Goal: Check status: Check status

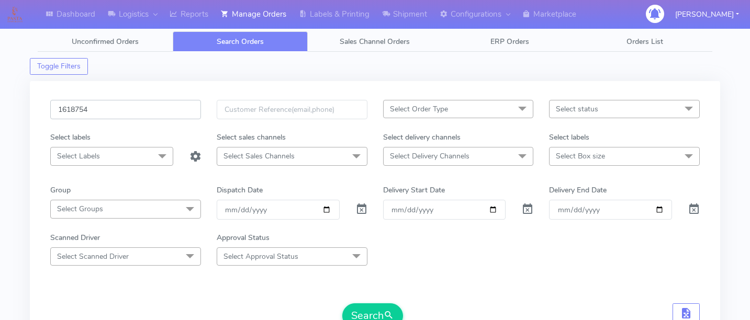
click at [130, 108] on input "1618754" at bounding box center [125, 109] width 151 height 19
paste input "1619856"
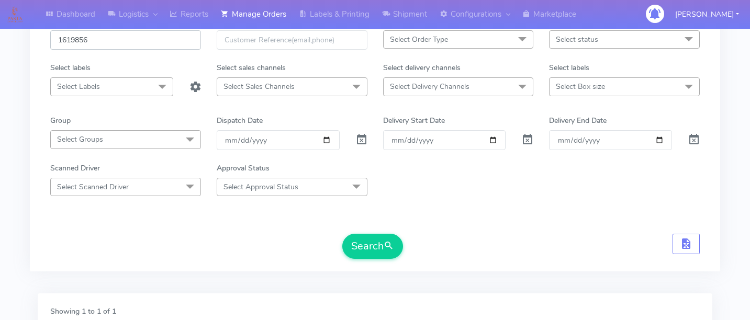
scroll to position [80, 0]
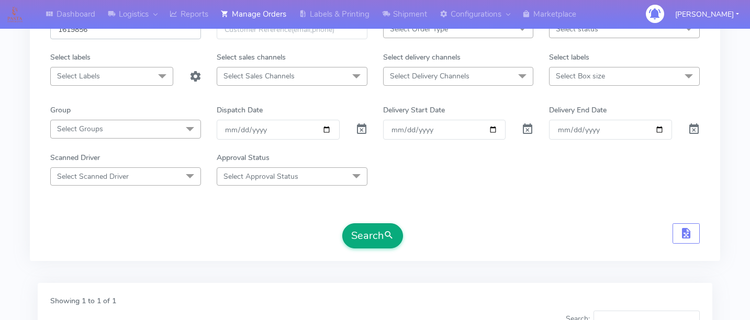
type input "1619856"
click at [363, 232] on button "Search" at bounding box center [372, 235] width 61 height 25
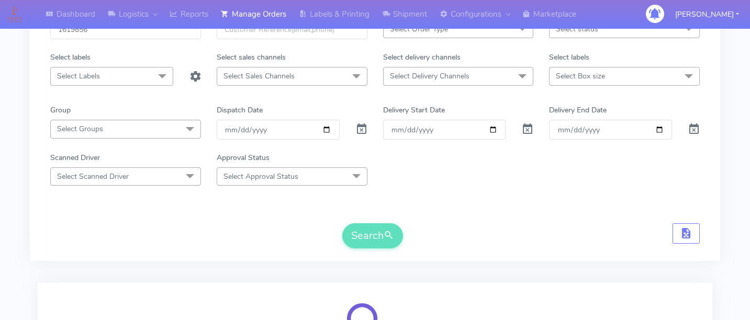
scroll to position [220, 0]
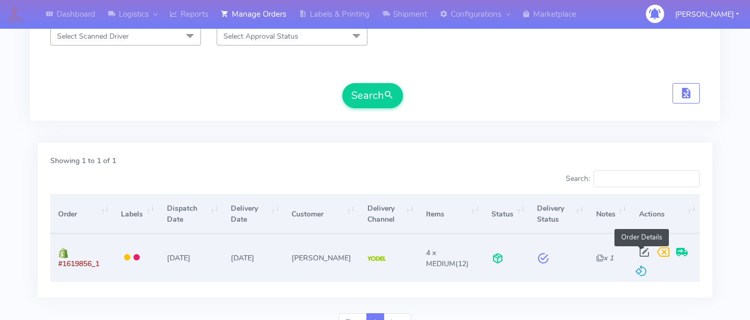
click at [641, 250] on span at bounding box center [644, 255] width 19 height 10
select select "5"
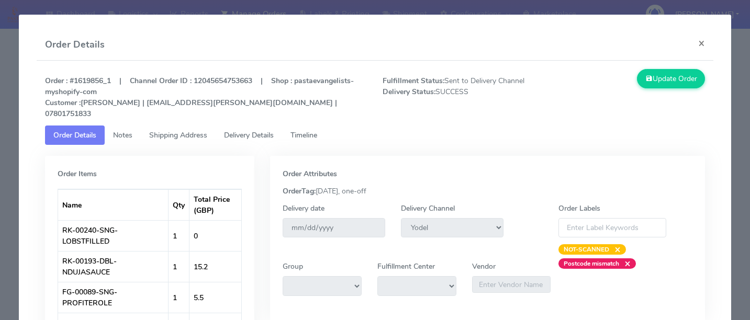
click at [279, 128] on link "Delivery Details" at bounding box center [249, 135] width 66 height 19
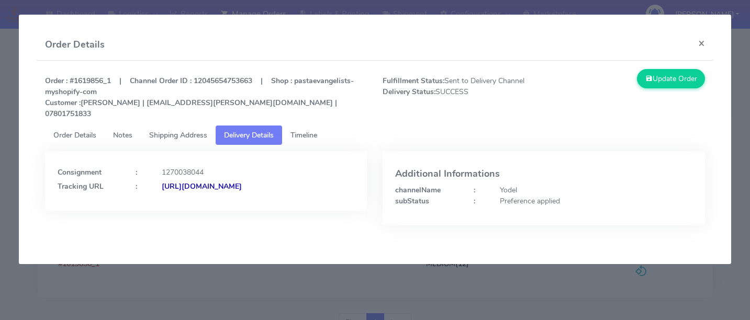
click at [308, 130] on span "Timeline" at bounding box center [303, 135] width 27 height 10
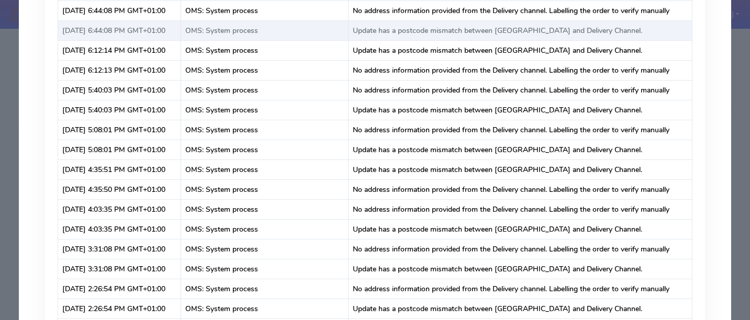
scroll to position [0, 0]
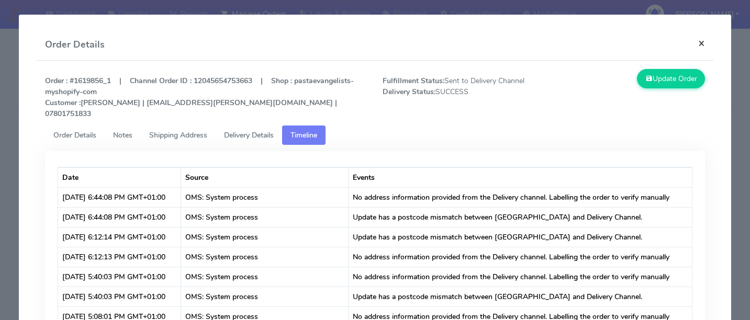
click at [704, 48] on button "×" at bounding box center [702, 43] width 24 height 28
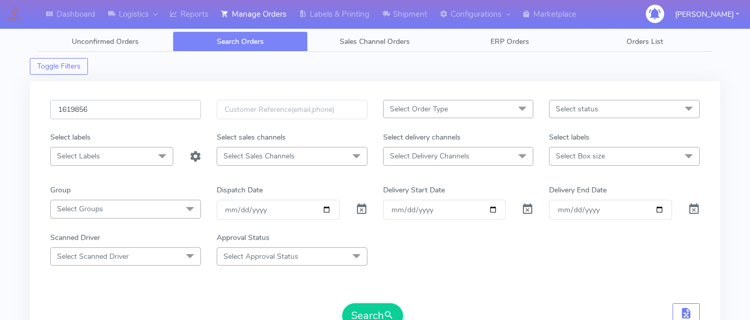
click at [122, 113] on input "1619856" at bounding box center [125, 109] width 151 height 19
paste input "1618836"
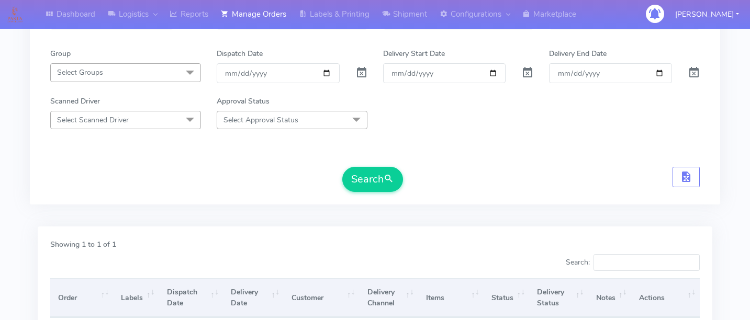
scroll to position [166, 0]
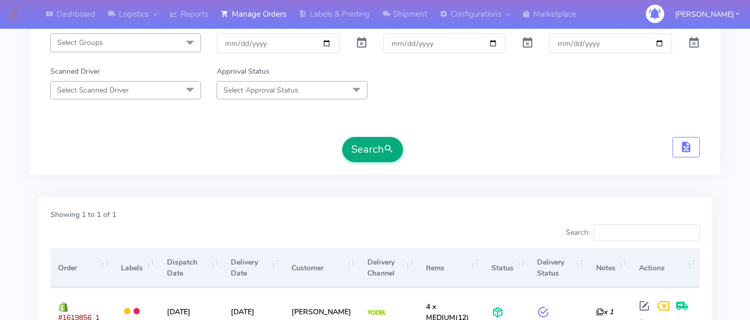
type input "1618836"
click at [387, 149] on span "submit" at bounding box center [389, 149] width 10 height 14
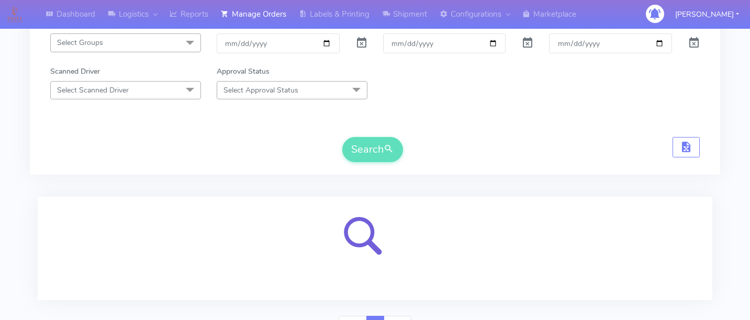
click at [441, 155] on div "Search" at bounding box center [374, 149] width 649 height 25
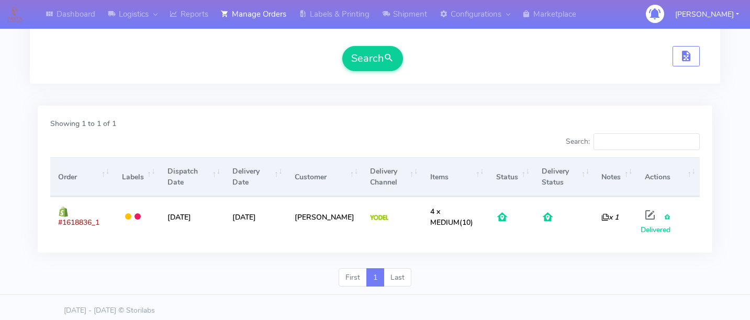
scroll to position [0, 0]
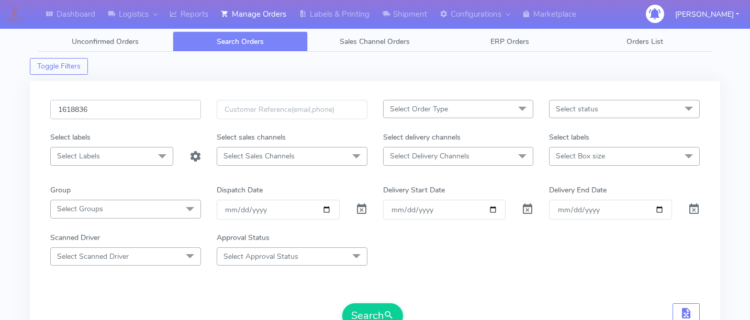
click at [135, 108] on input "1618836" at bounding box center [125, 109] width 151 height 19
paste input "1619799"
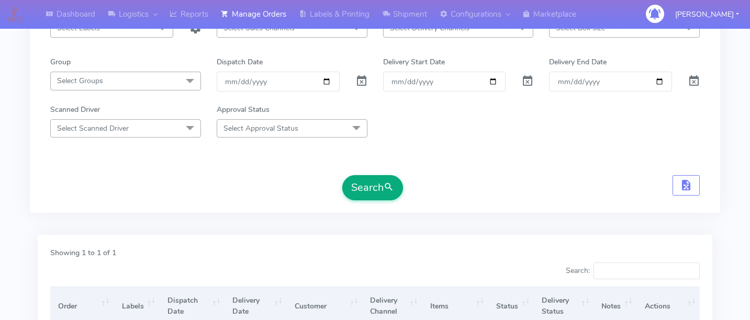
type input "1619799"
click at [384, 184] on span "submit" at bounding box center [389, 188] width 10 height 14
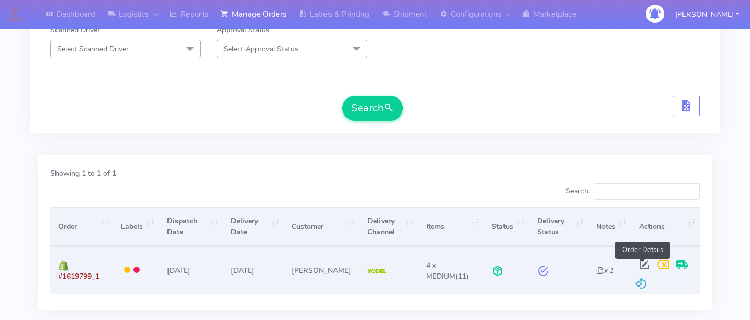
click at [640, 266] on span at bounding box center [644, 267] width 19 height 10
select select "5"
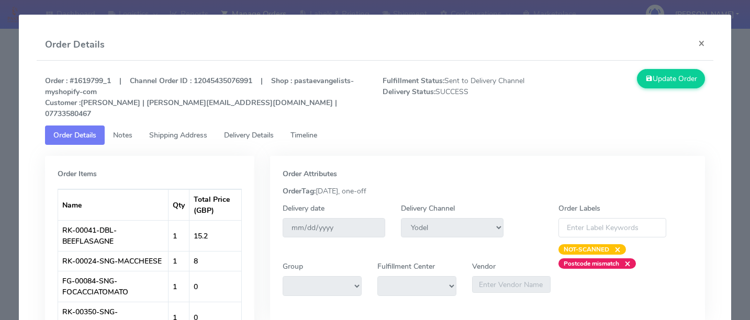
click at [251, 130] on span "Delivery Details" at bounding box center [249, 135] width 50 height 10
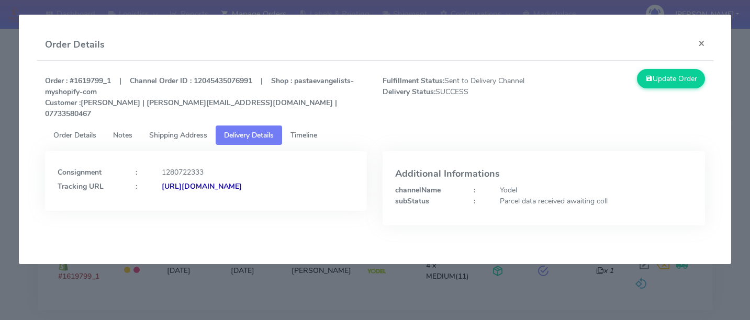
click at [238, 186] on strong "[URL][DOMAIN_NAME]" at bounding box center [202, 187] width 80 height 10
click at [257, 314] on modal-container "Order Details × Order : #1619799_1 | Channel Order ID : 12045435076991 | Shop :…" at bounding box center [375, 160] width 750 height 320
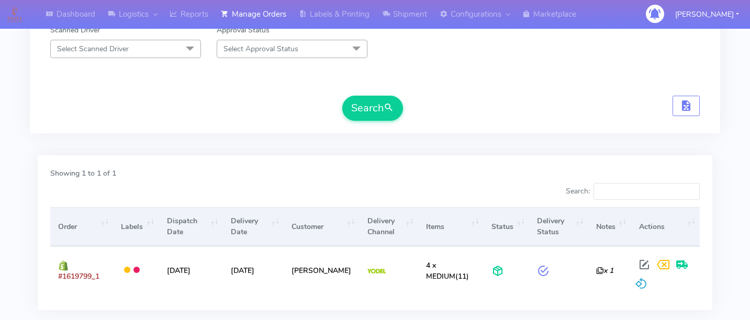
scroll to position [272, 0]
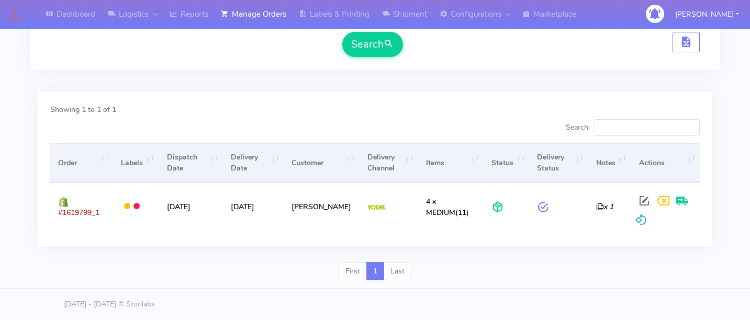
click at [207, 104] on div "Showing 1 to 1 of 1" at bounding box center [374, 111] width 665 height 15
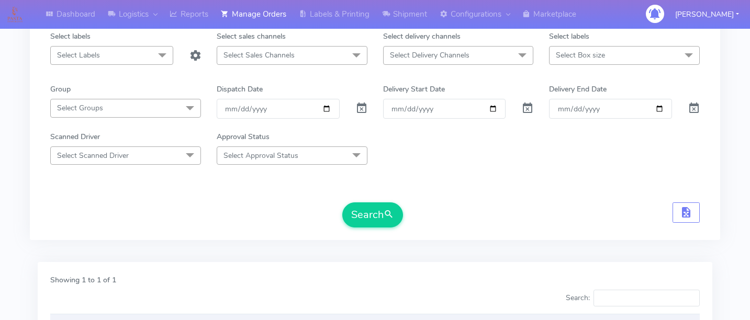
scroll to position [0, 0]
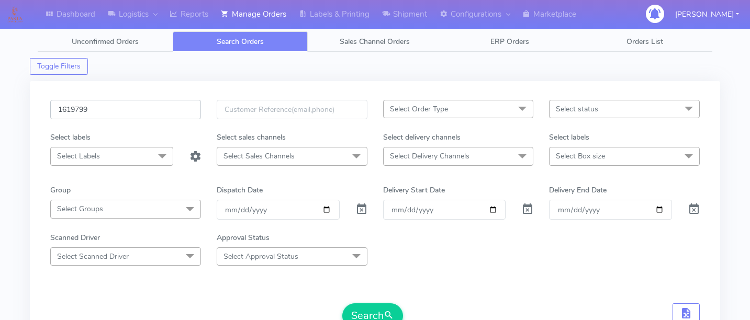
click at [116, 100] on input "1619799" at bounding box center [125, 109] width 151 height 19
paste input "1620384"
type input "1620384"
click at [355, 308] on button "Search" at bounding box center [372, 316] width 61 height 25
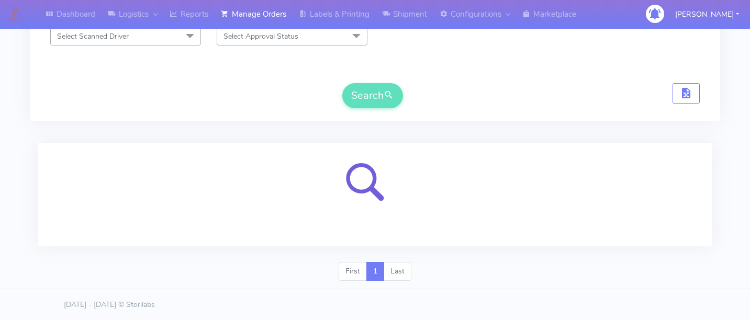
click at [548, 143] on div at bounding box center [375, 195] width 675 height 104
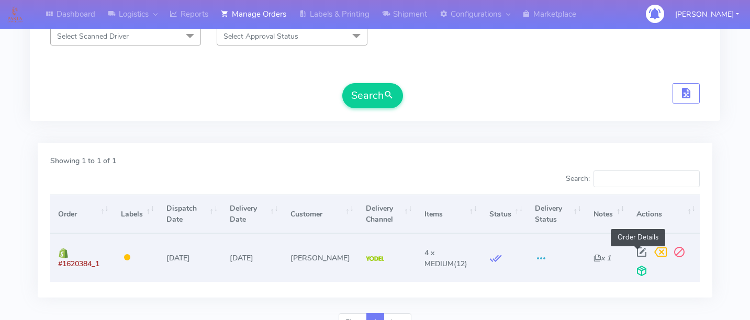
click at [632, 253] on span at bounding box center [641, 255] width 19 height 10
select select "5"
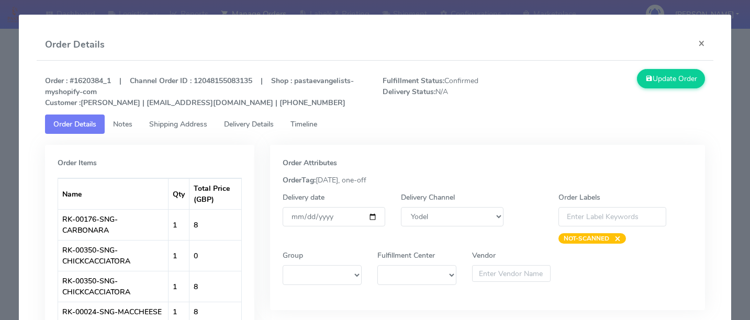
click at [268, 121] on span "Delivery Details" at bounding box center [249, 124] width 50 height 10
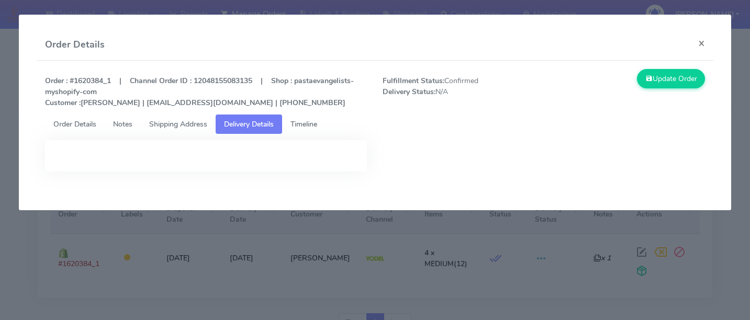
click at [309, 120] on span "Timeline" at bounding box center [303, 124] width 27 height 10
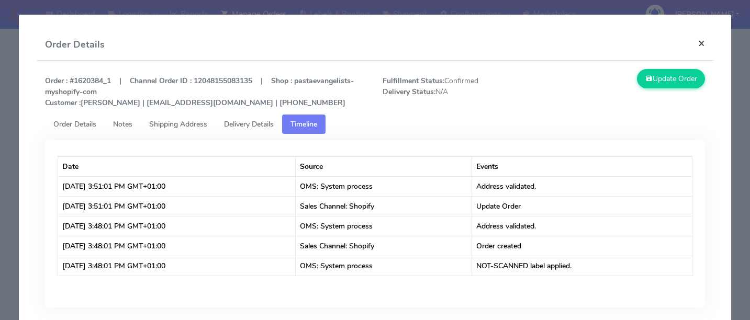
click at [702, 49] on button "×" at bounding box center [702, 43] width 24 height 28
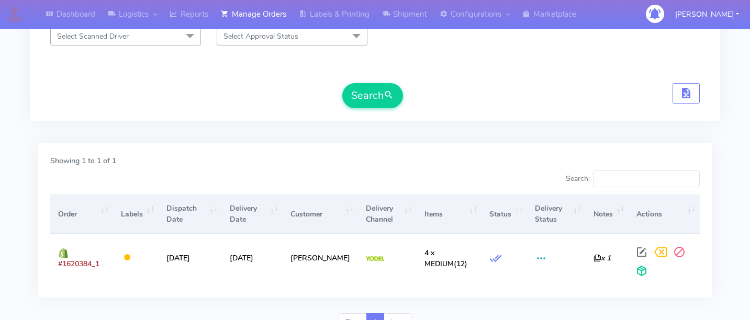
click at [486, 152] on div "Showing 1 to 1 of 1 Search: Order Labels Dispatch Date Delivery Date Customer D…" at bounding box center [375, 220] width 675 height 155
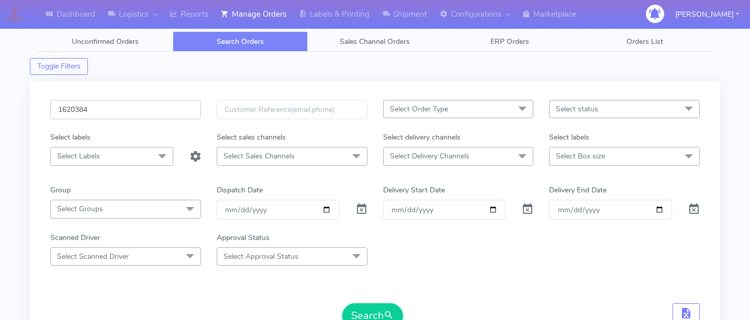
click at [134, 111] on input "1620384" at bounding box center [125, 109] width 151 height 19
paste input "1619672"
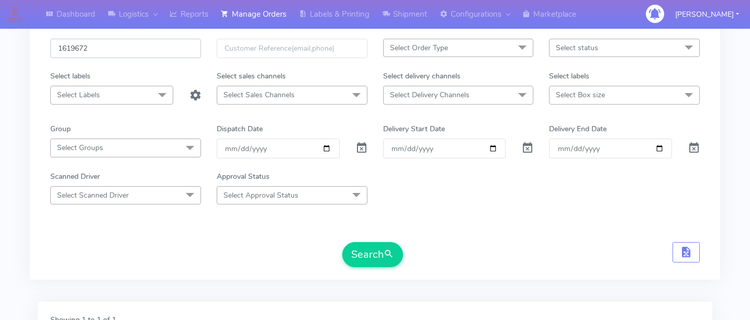
scroll to position [69, 0]
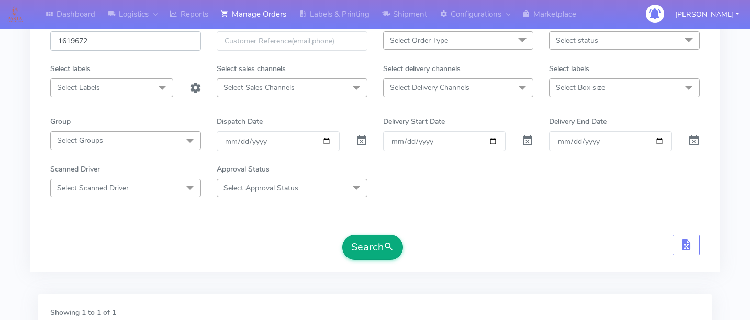
type input "1619672"
click at [369, 246] on button "Search" at bounding box center [372, 247] width 61 height 25
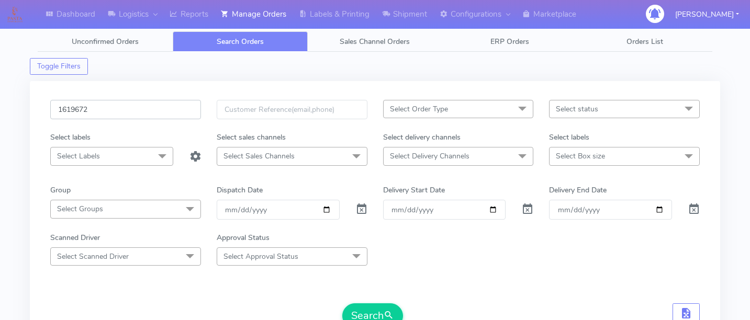
click at [131, 109] on input "1619672" at bounding box center [125, 109] width 151 height 19
paste input "1621294"
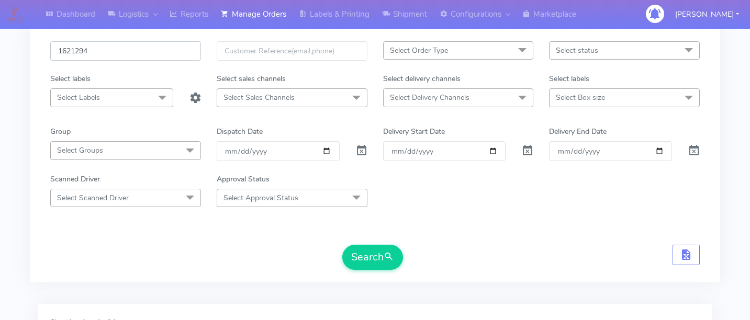
scroll to position [80, 0]
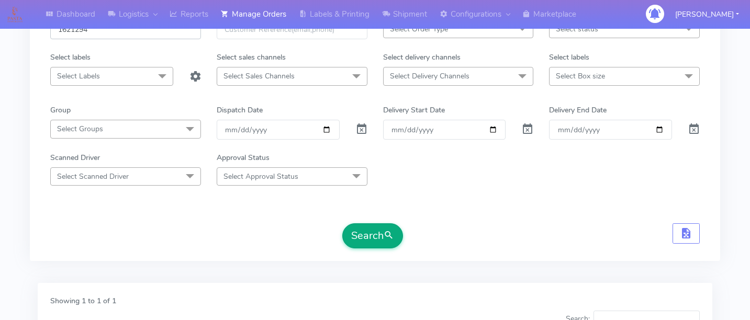
type input "1621294"
click at [384, 234] on button "Search" at bounding box center [372, 235] width 61 height 25
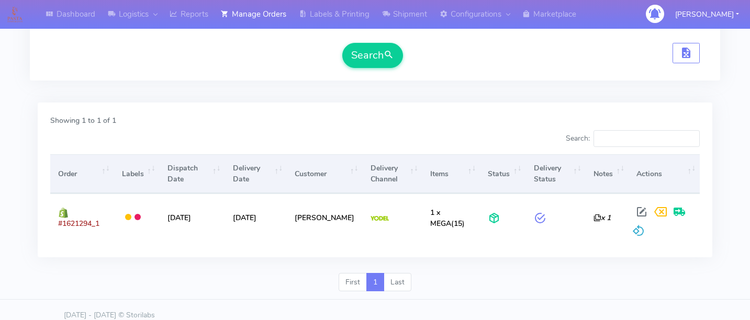
scroll to position [272, 0]
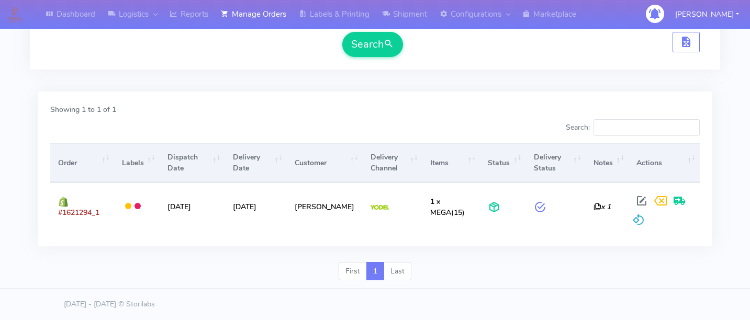
click at [488, 260] on div "Showing 1 to 1 of 1 Search: Order Labels Dispatch Date Delivery Date Customer D…" at bounding box center [375, 177] width 690 height 171
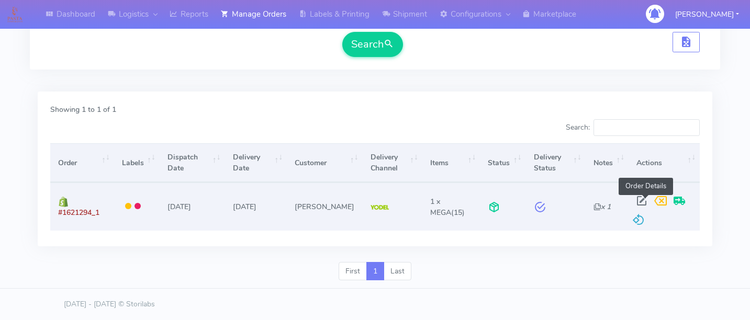
click at [648, 202] on span at bounding box center [641, 203] width 19 height 10
select select "5"
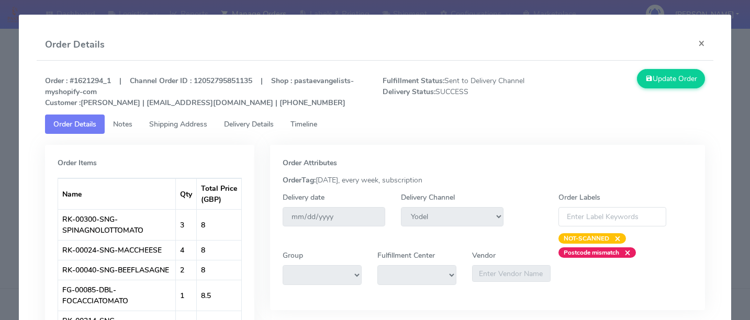
click at [270, 127] on span "Delivery Details" at bounding box center [249, 124] width 50 height 10
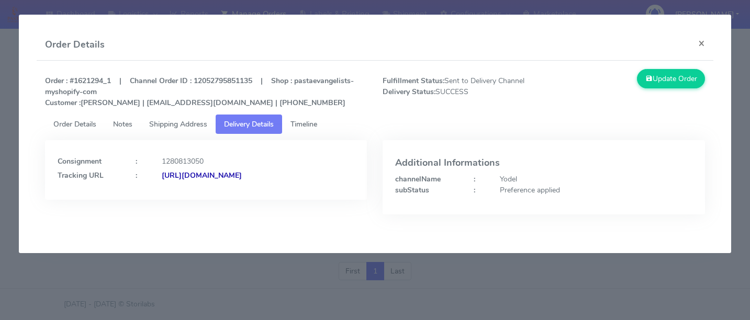
click at [307, 120] on span "Timeline" at bounding box center [303, 124] width 27 height 10
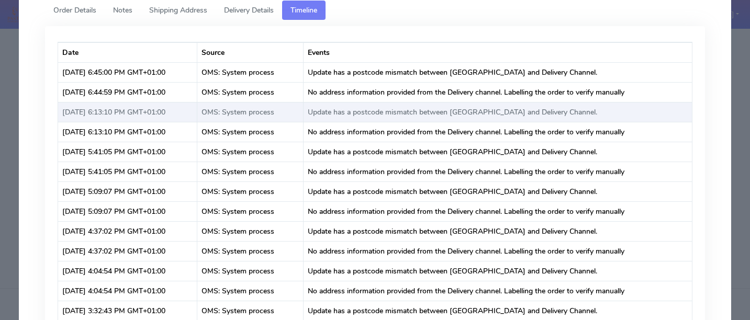
scroll to position [0, 0]
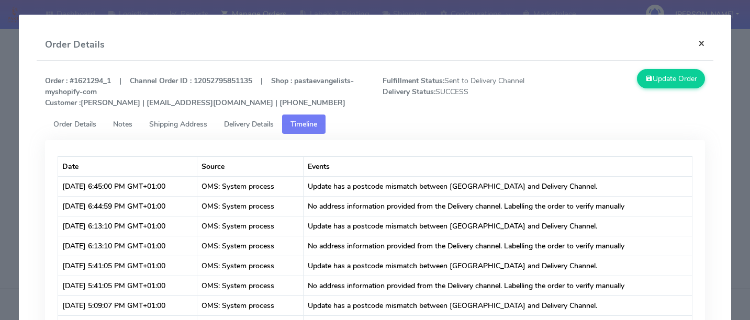
click at [705, 46] on button "×" at bounding box center [702, 43] width 24 height 28
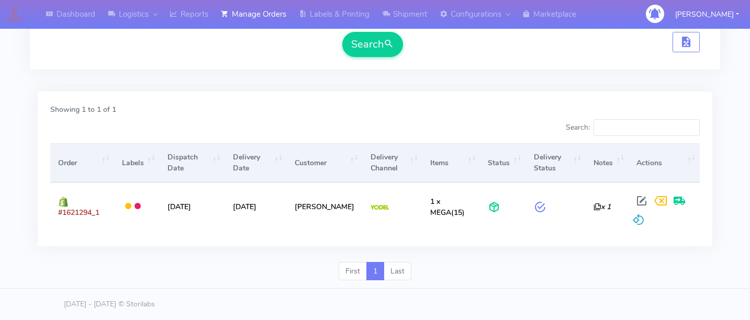
click at [732, 196] on div "Dashboard Logistics London Logistics Reports Manage Orders Labels & Printing Sh…" at bounding box center [375, 18] width 750 height 542
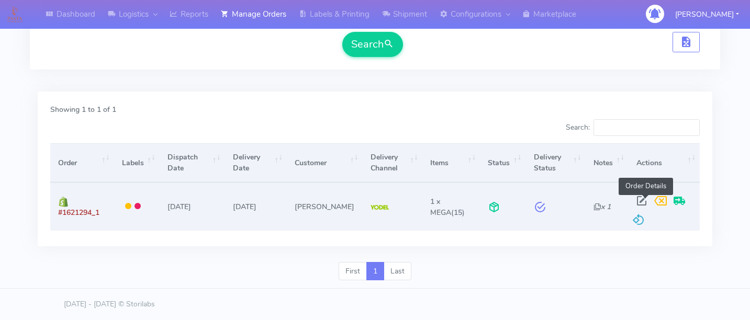
click at [645, 198] on span at bounding box center [641, 203] width 19 height 10
select select "5"
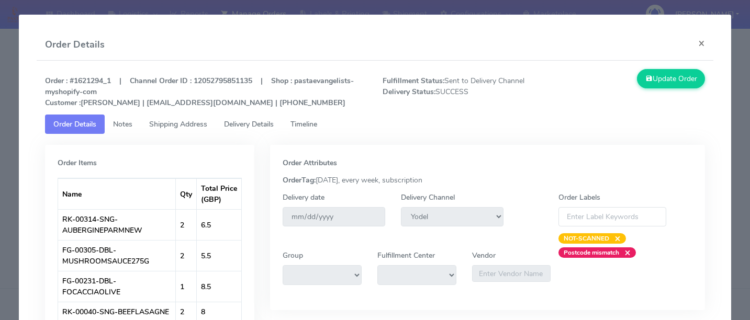
click at [274, 124] on span "Delivery Details" at bounding box center [249, 124] width 50 height 10
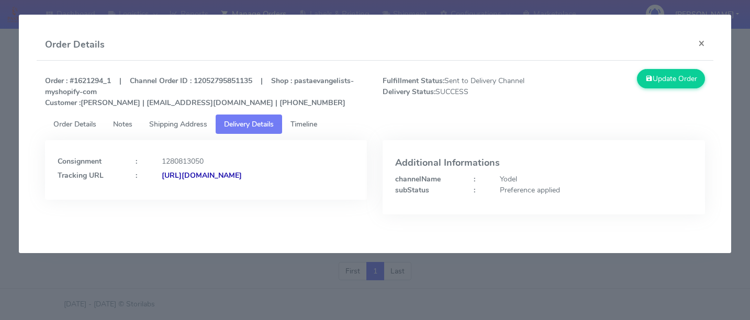
click at [312, 120] on span "Timeline" at bounding box center [303, 124] width 27 height 10
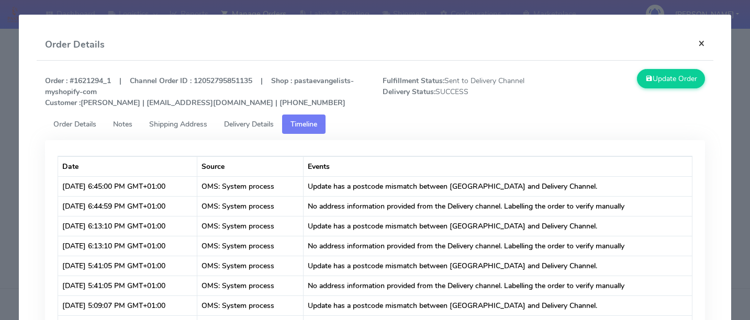
click at [700, 40] on button "×" at bounding box center [702, 43] width 24 height 28
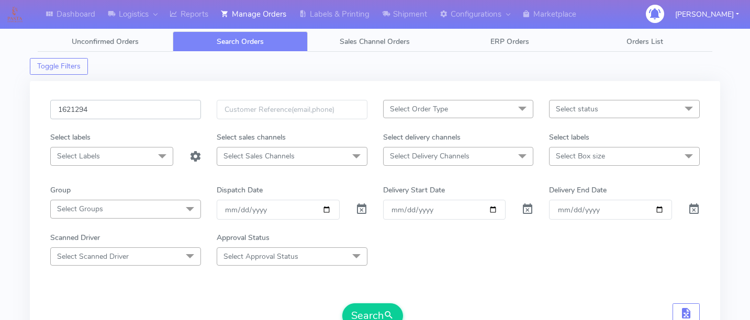
click at [139, 108] on input "1621294" at bounding box center [125, 109] width 151 height 19
paste input "1619539"
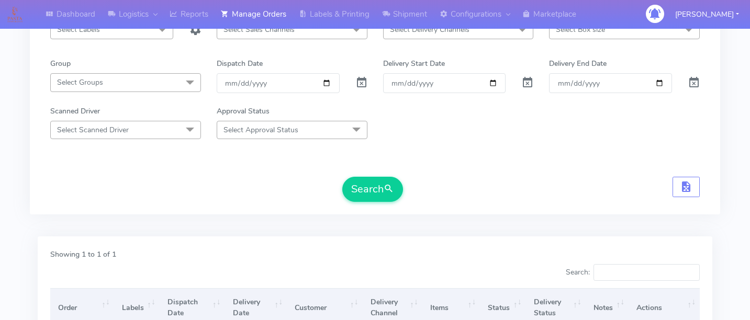
scroll to position [182, 0]
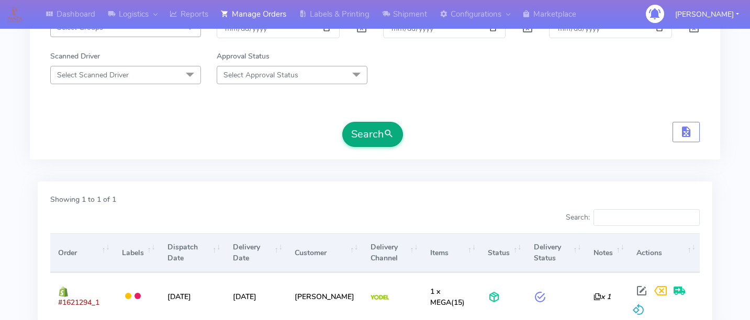
type input "1619539"
click at [365, 129] on button "Search" at bounding box center [372, 134] width 61 height 25
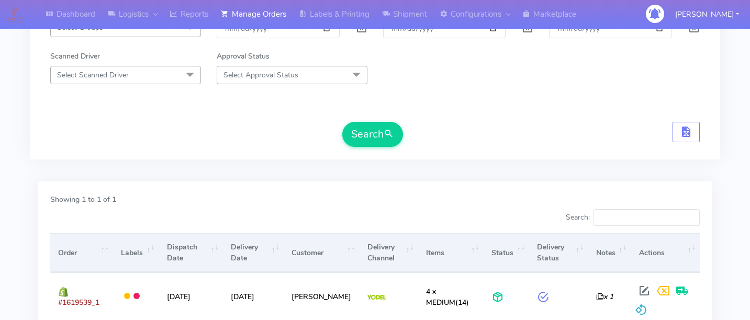
scroll to position [267, 0]
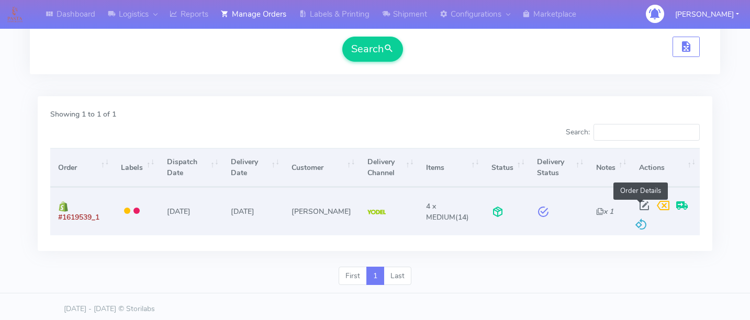
click at [638, 206] on span at bounding box center [644, 208] width 19 height 10
select select "5"
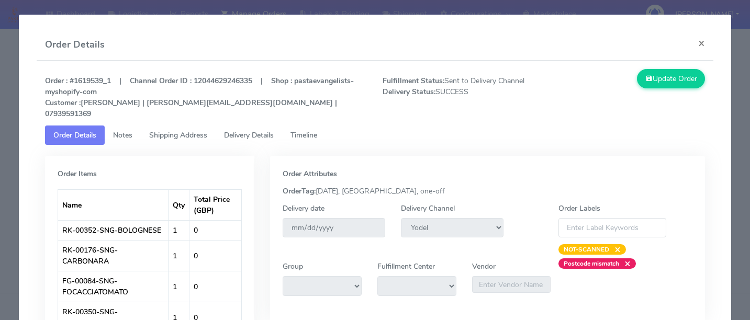
click at [261, 130] on link "Delivery Details" at bounding box center [249, 135] width 66 height 19
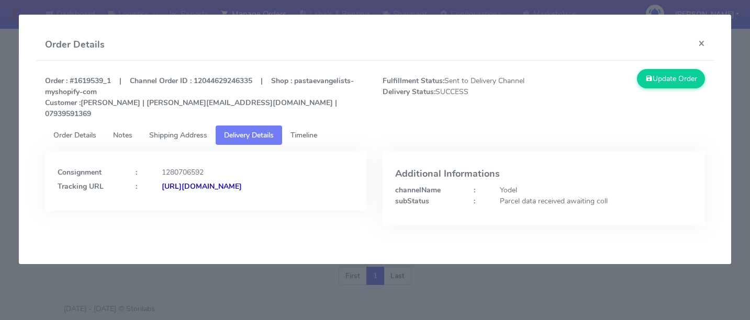
click at [297, 130] on span "Timeline" at bounding box center [303, 135] width 27 height 10
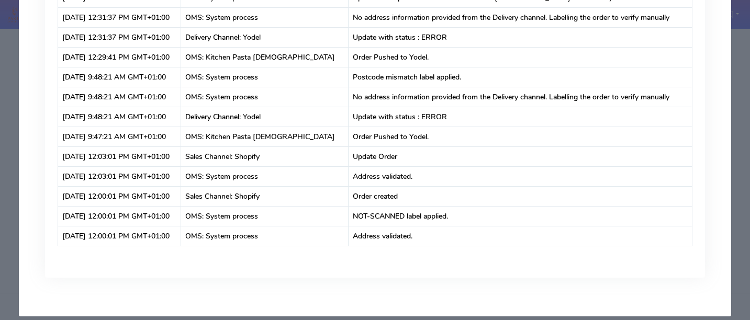
scroll to position [0, 0]
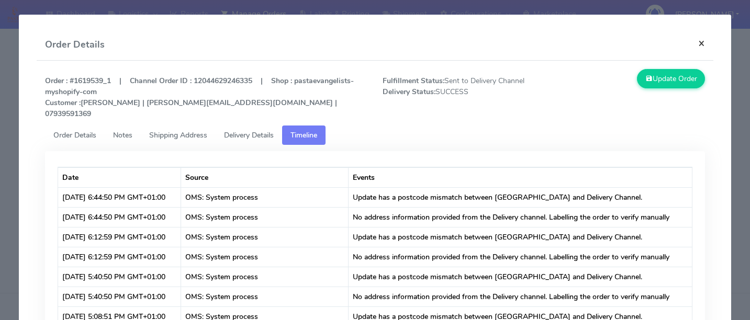
click at [704, 39] on button "×" at bounding box center [702, 43] width 24 height 28
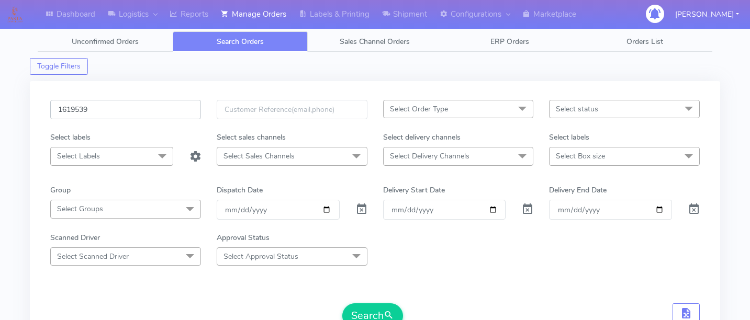
click at [133, 104] on input "1619539" at bounding box center [125, 109] width 151 height 19
type input "V"
paste input "1619239"
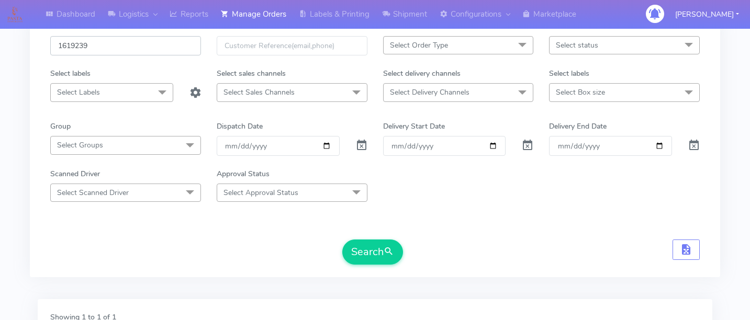
scroll to position [76, 0]
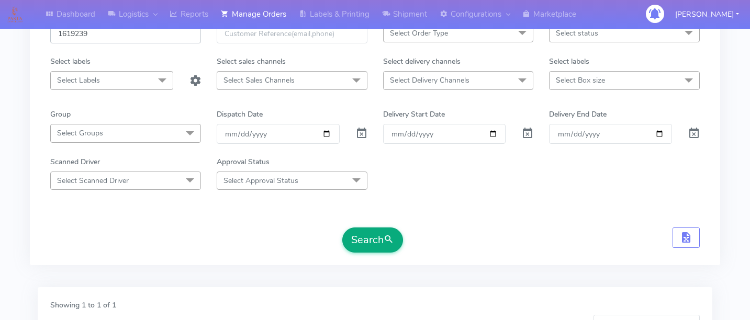
type input "1619239"
click at [358, 248] on button "Search" at bounding box center [372, 240] width 61 height 25
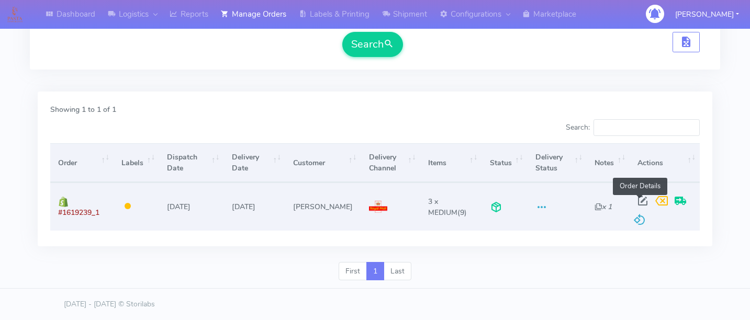
click at [635, 200] on span at bounding box center [642, 203] width 19 height 10
select select "3"
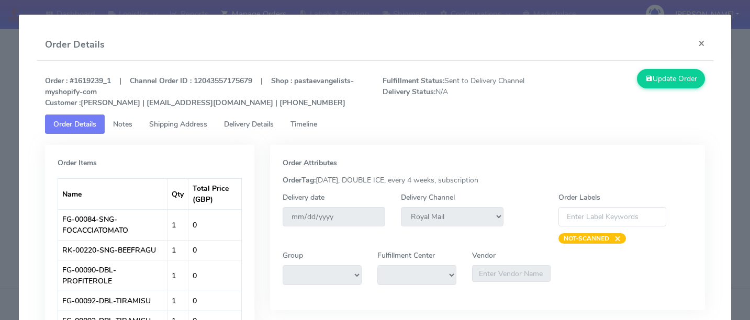
click at [269, 122] on span "Delivery Details" at bounding box center [249, 124] width 50 height 10
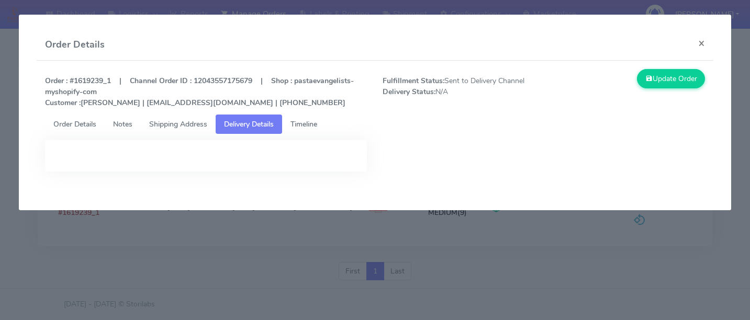
click at [301, 122] on span "Timeline" at bounding box center [303, 124] width 27 height 10
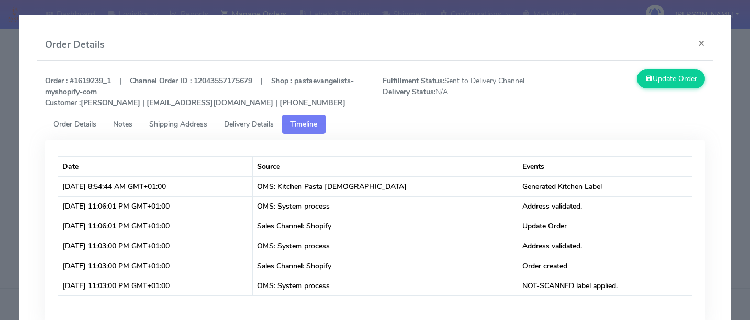
click at [257, 125] on span "Delivery Details" at bounding box center [249, 124] width 50 height 10
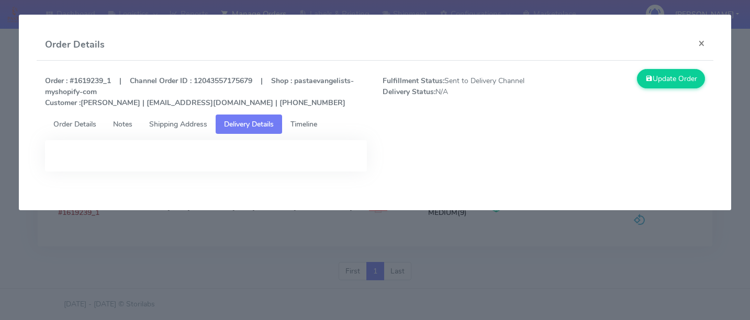
click at [184, 127] on span "Shipping Address" at bounding box center [178, 124] width 58 height 10
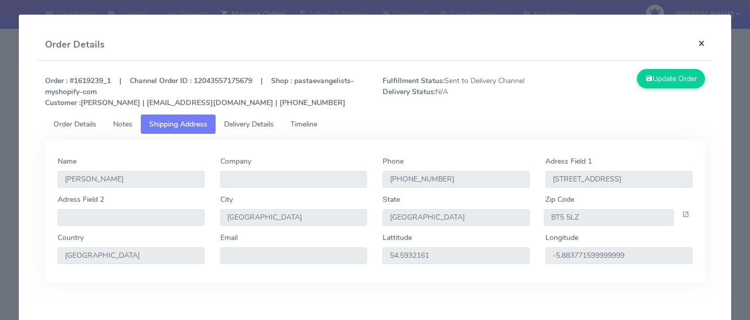
click at [704, 48] on button "×" at bounding box center [702, 43] width 24 height 28
